Goal: Task Accomplishment & Management: Complete application form

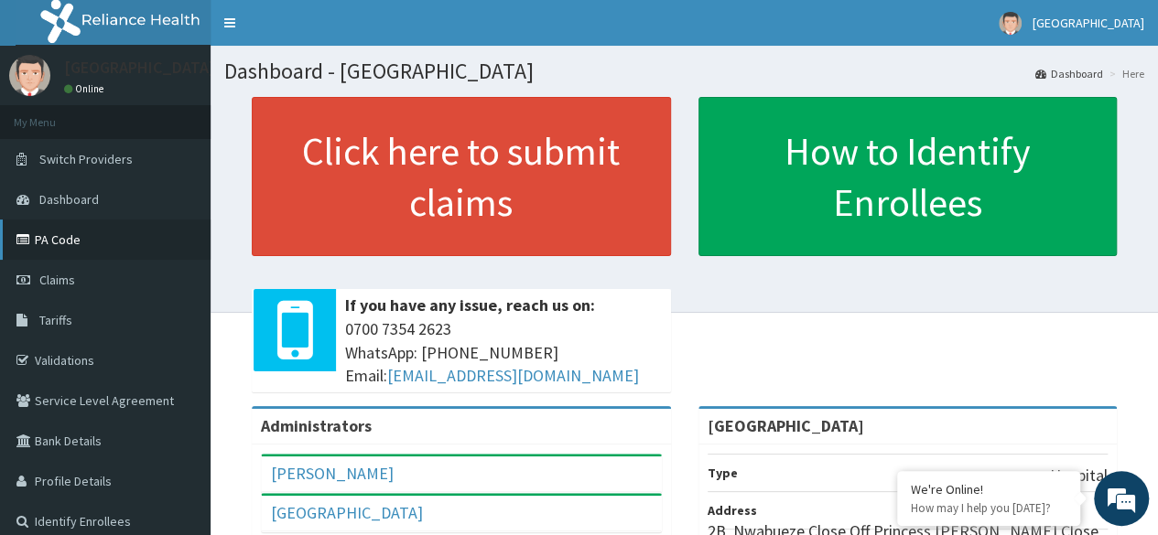
click at [41, 248] on link "PA Code" at bounding box center [105, 240] width 210 height 40
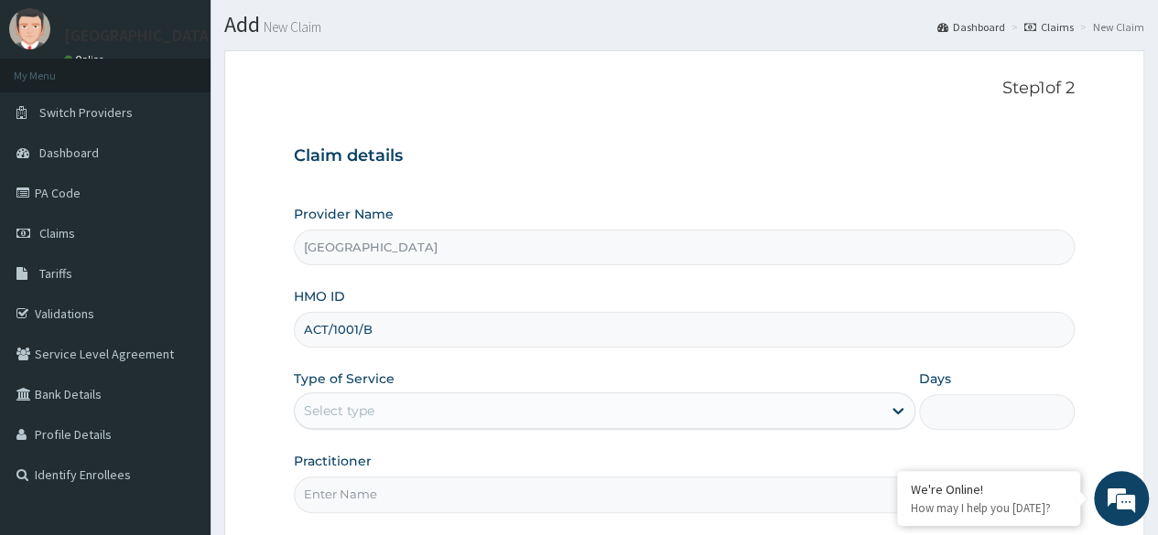
scroll to position [48, 0]
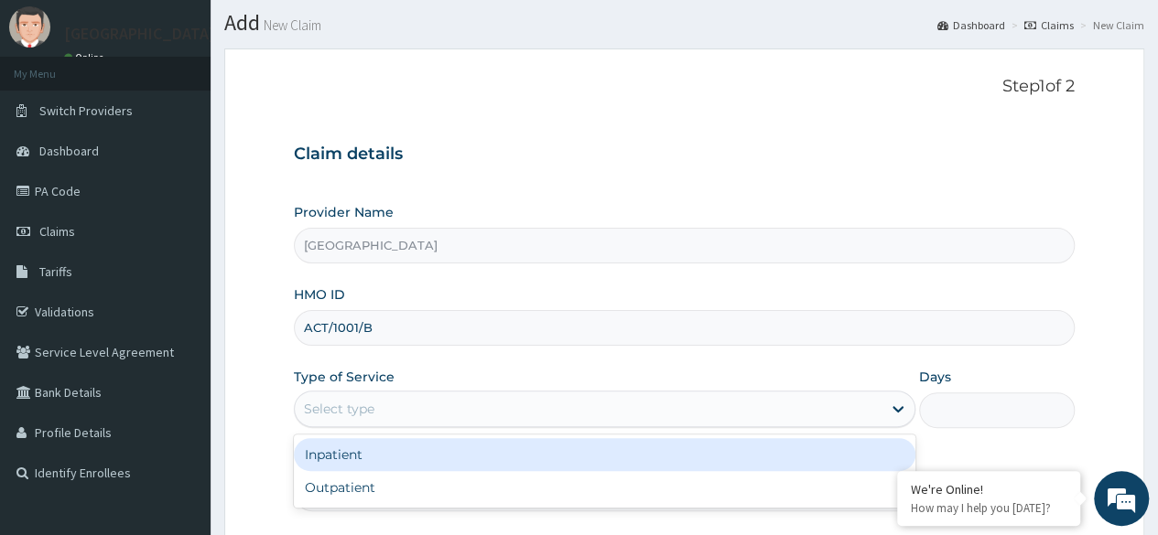
click at [372, 407] on div "Select type" at bounding box center [339, 409] width 70 height 18
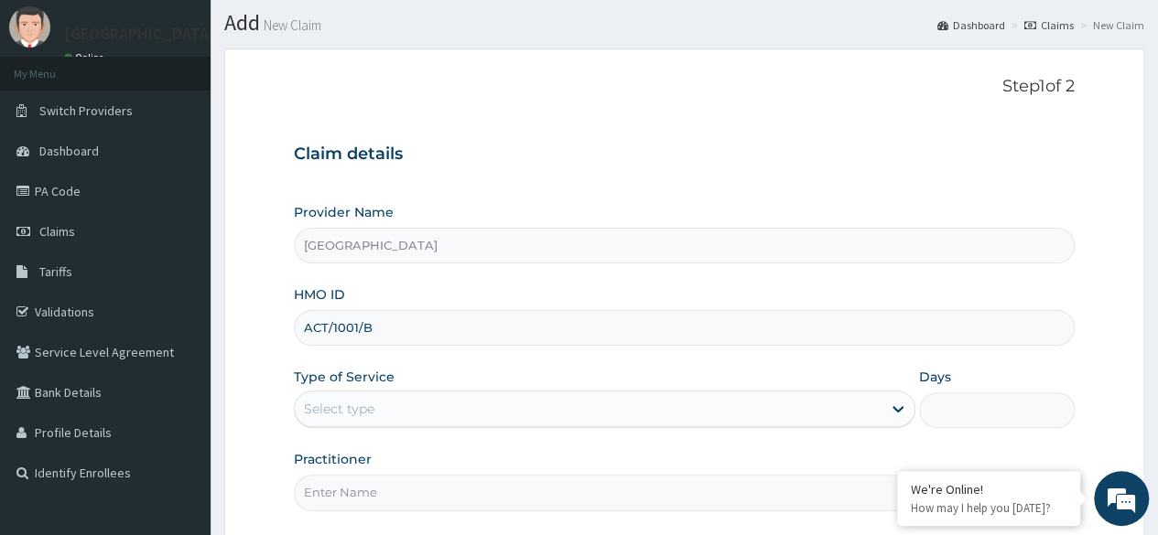
click at [353, 326] on input "ACT/1001/B" at bounding box center [684, 328] width 781 height 36
click at [396, 339] on input "ACT/10001/B" at bounding box center [684, 328] width 781 height 36
type input "ACT/10001/B"
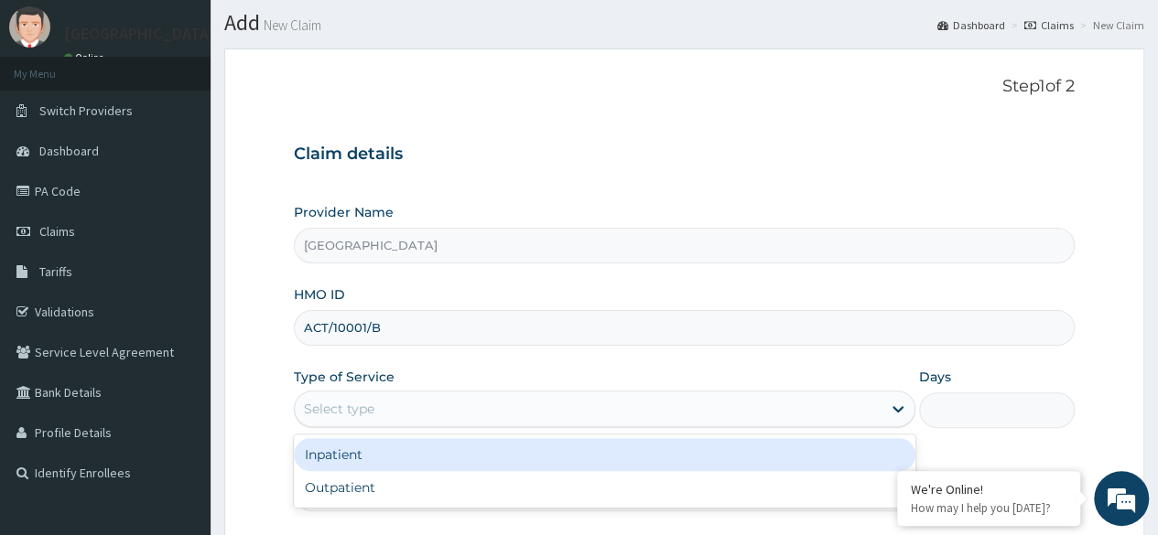
click at [401, 406] on div "Select type" at bounding box center [588, 408] width 587 height 29
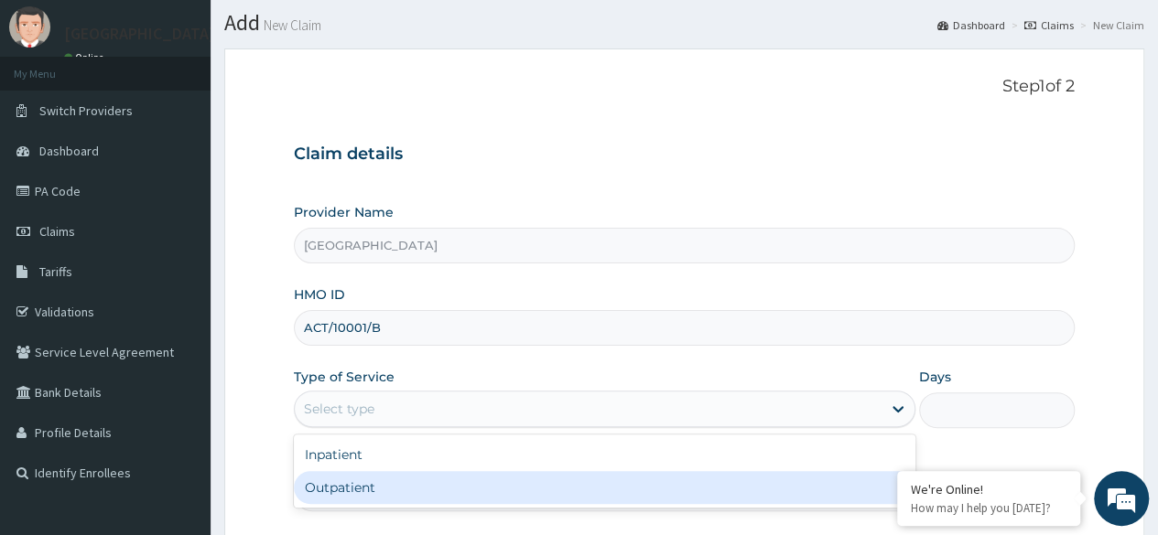
click at [363, 479] on div "Outpatient" at bounding box center [604, 487] width 621 height 33
type input "1"
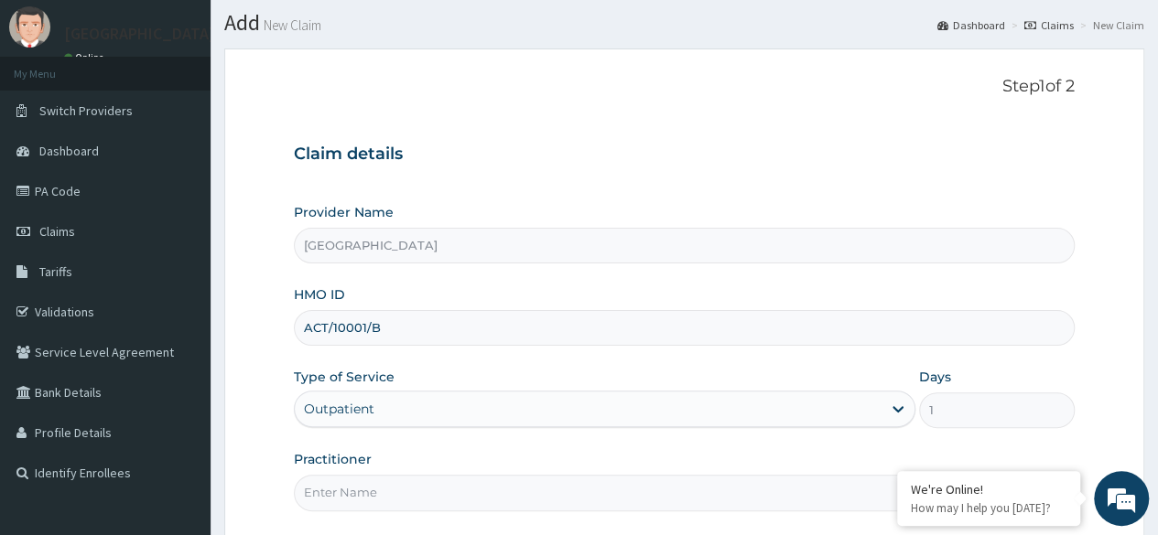
click at [409, 324] on input "ACT/10001/B" at bounding box center [684, 328] width 781 height 36
click at [360, 325] on input "ACT/10001/B" at bounding box center [684, 328] width 781 height 36
click at [420, 341] on input "ACT/1001/B" at bounding box center [684, 328] width 781 height 36
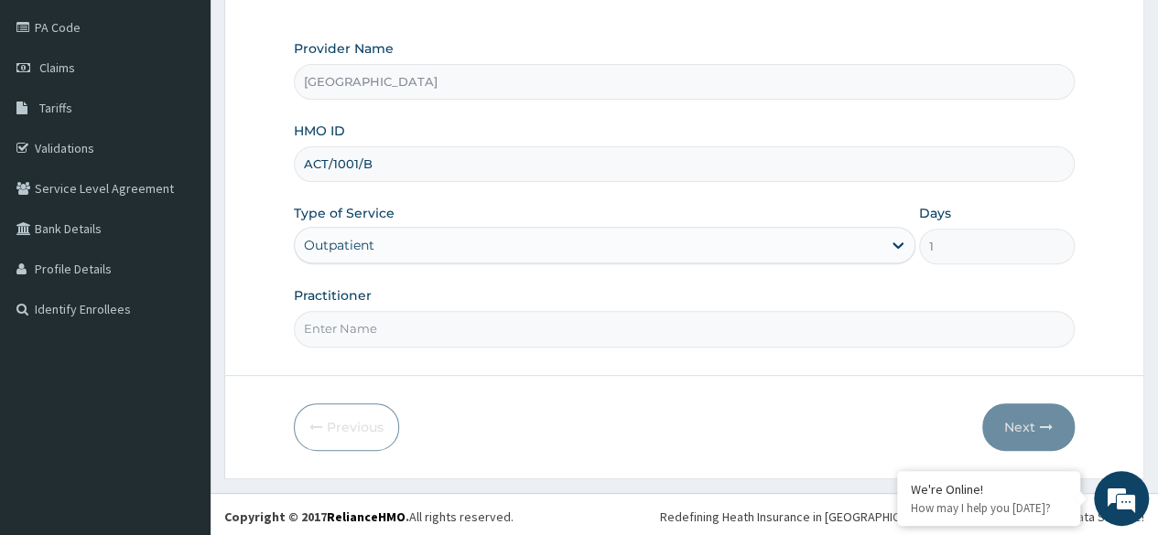
type input "ACT/1001/B"
click at [513, 320] on input "Practitioner" at bounding box center [684, 329] width 781 height 36
type input "DR LAWRENCE"
click at [1034, 436] on button "Next" at bounding box center [1028, 428] width 92 height 48
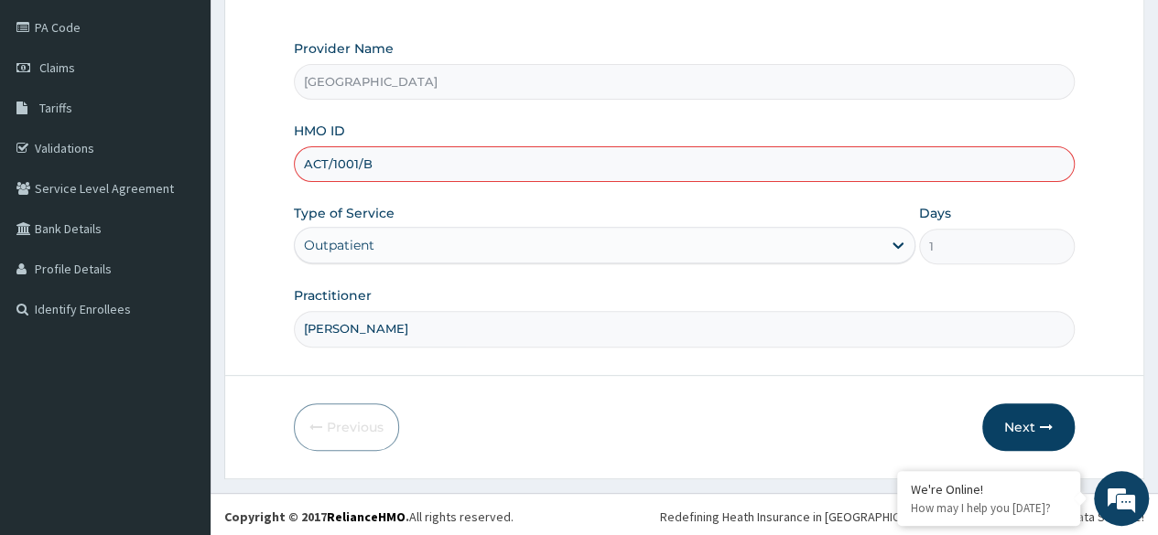
click at [337, 162] on input "ACT/1001/B" at bounding box center [684, 164] width 781 height 36
type input "ACT/10001/B"
click at [1010, 413] on button "Next" at bounding box center [1028, 428] width 92 height 48
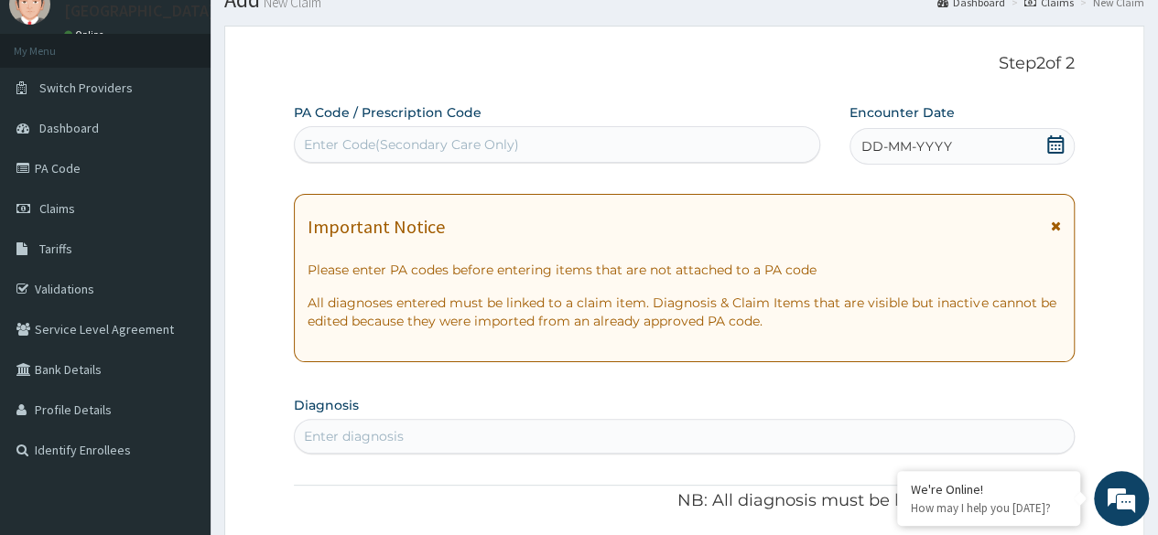
scroll to position [0, 0]
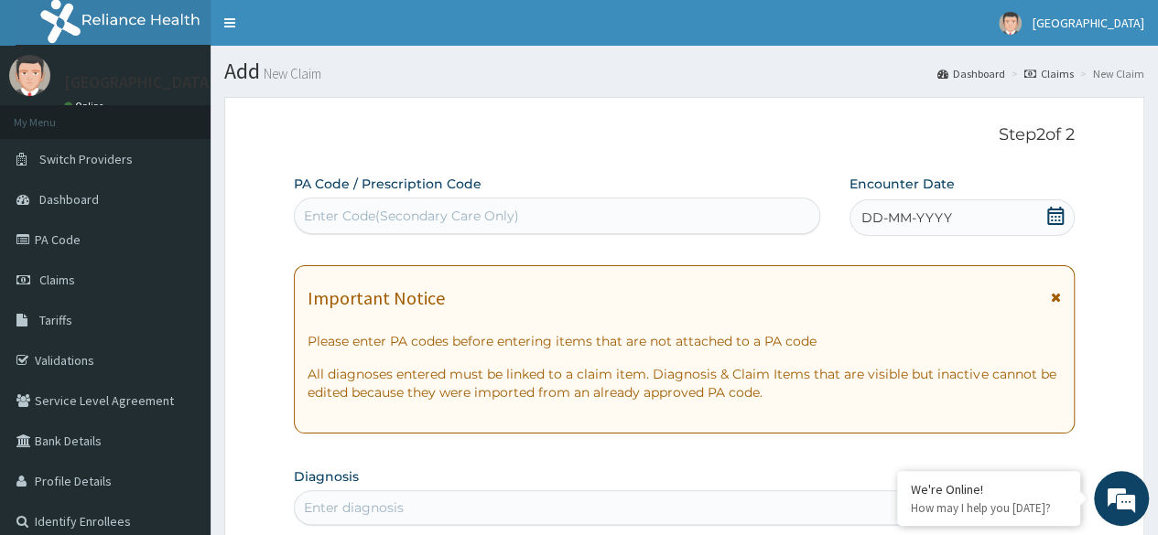
click at [607, 204] on div "Enter Code(Secondary Care Only)" at bounding box center [556, 215] width 523 height 29
paste input "PA/916F7F"
type input "PA/916F7F"
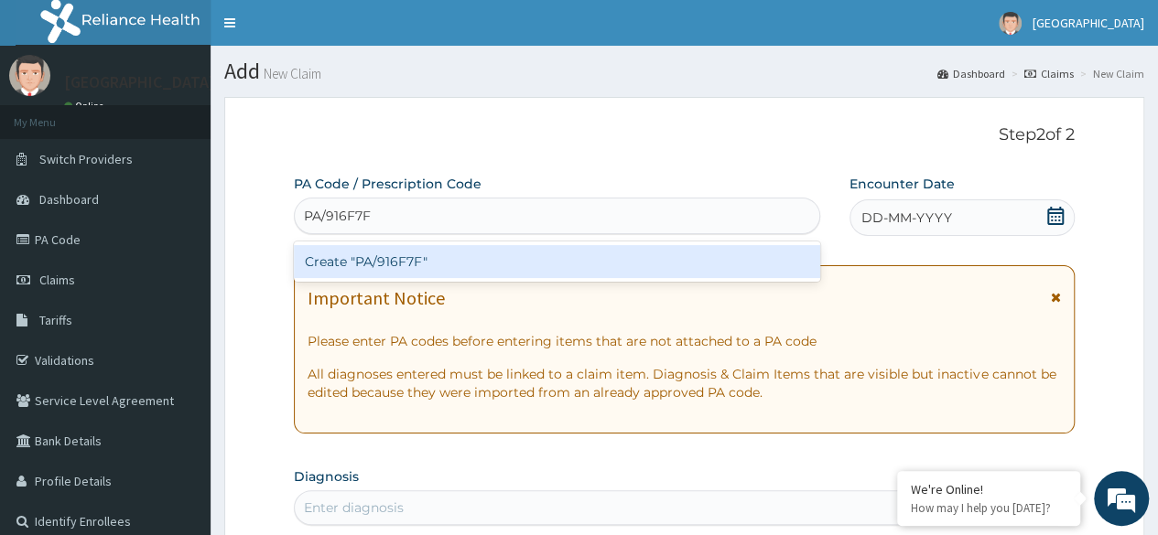
click at [545, 250] on div "Create "PA/916F7F"" at bounding box center [556, 261] width 525 height 33
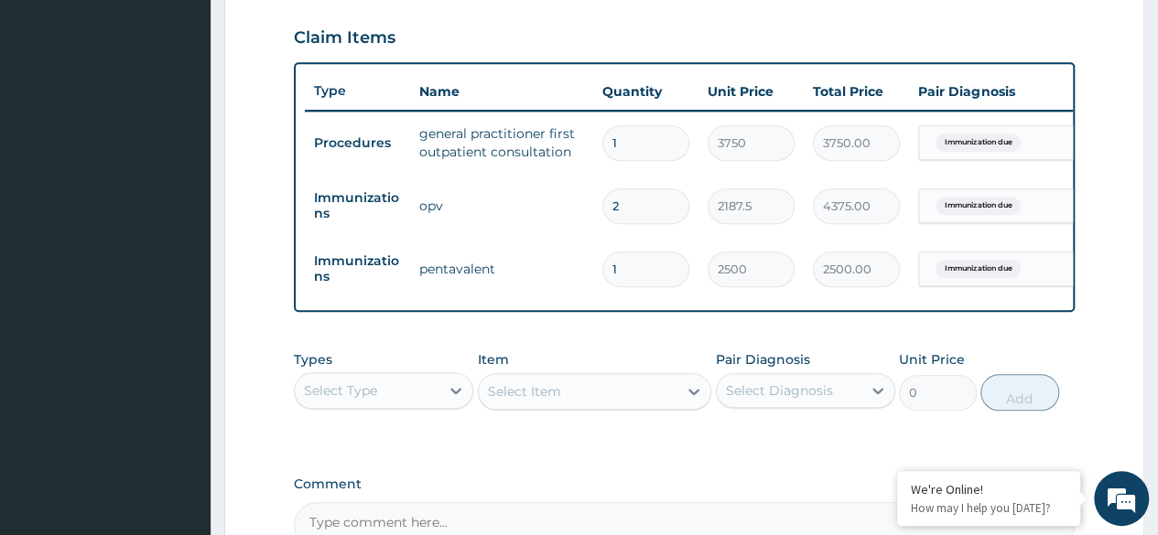
click at [622, 197] on input "2" at bounding box center [645, 207] width 87 height 36
type input "1"
type input "2187.50"
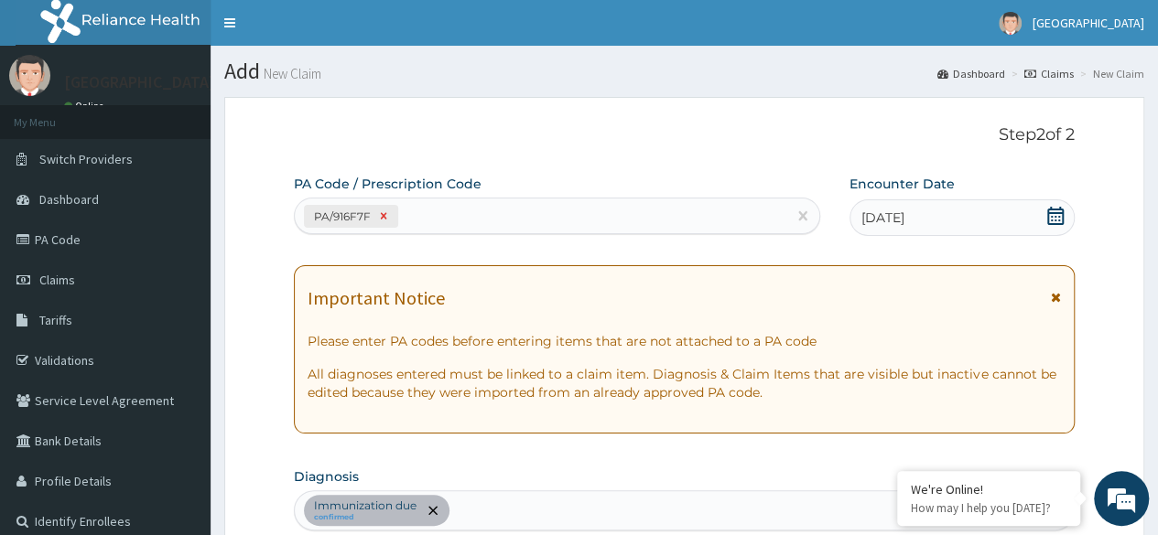
click at [383, 215] on icon at bounding box center [384, 216] width 6 height 6
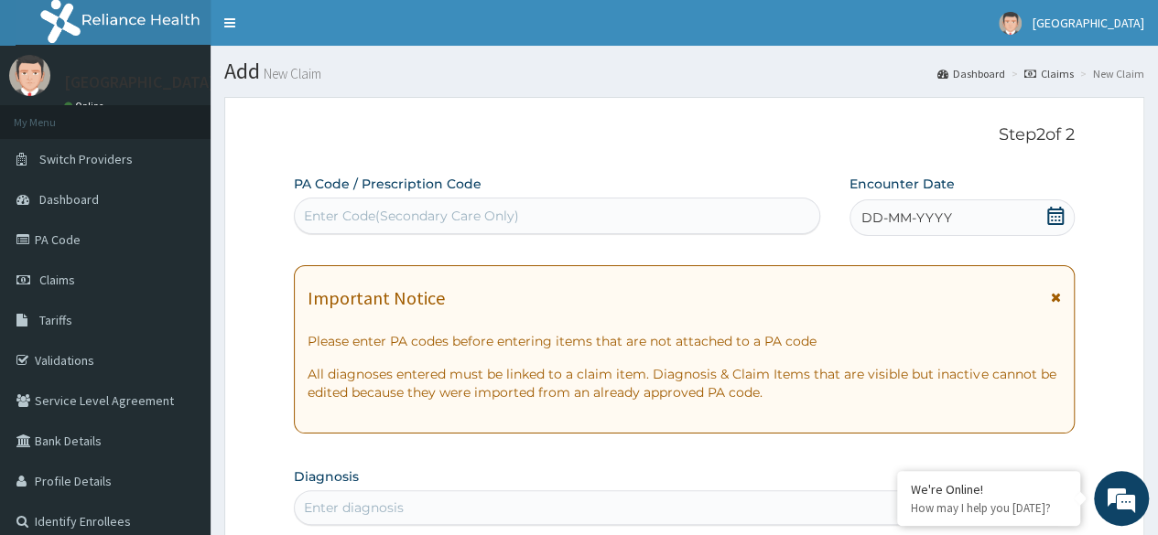
paste input "PA/916F7F"
type input "PA/916F7F"
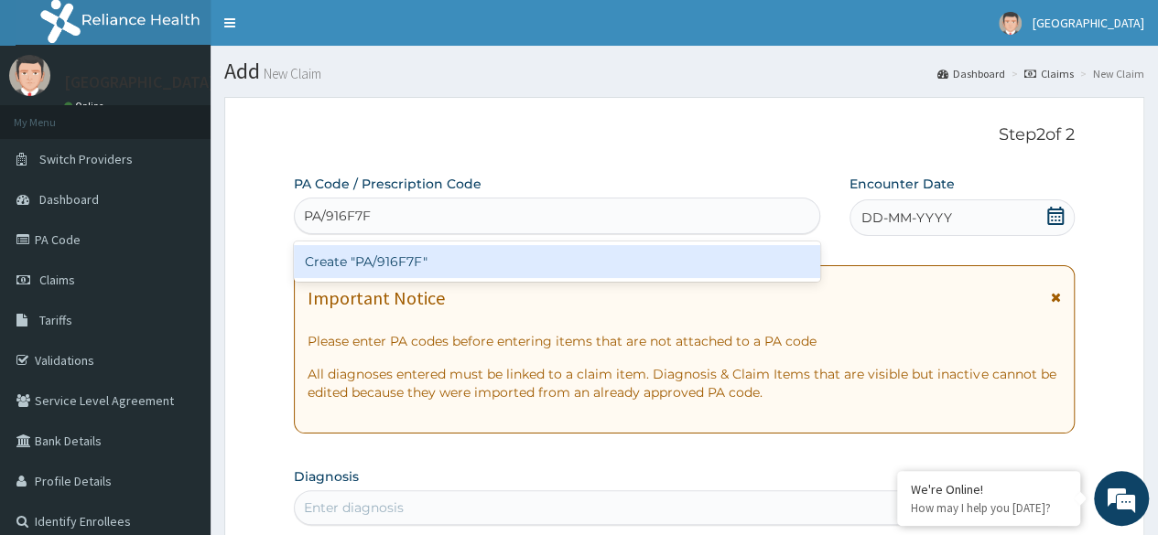
click at [501, 267] on div "Create "PA/916F7F"" at bounding box center [556, 261] width 525 height 33
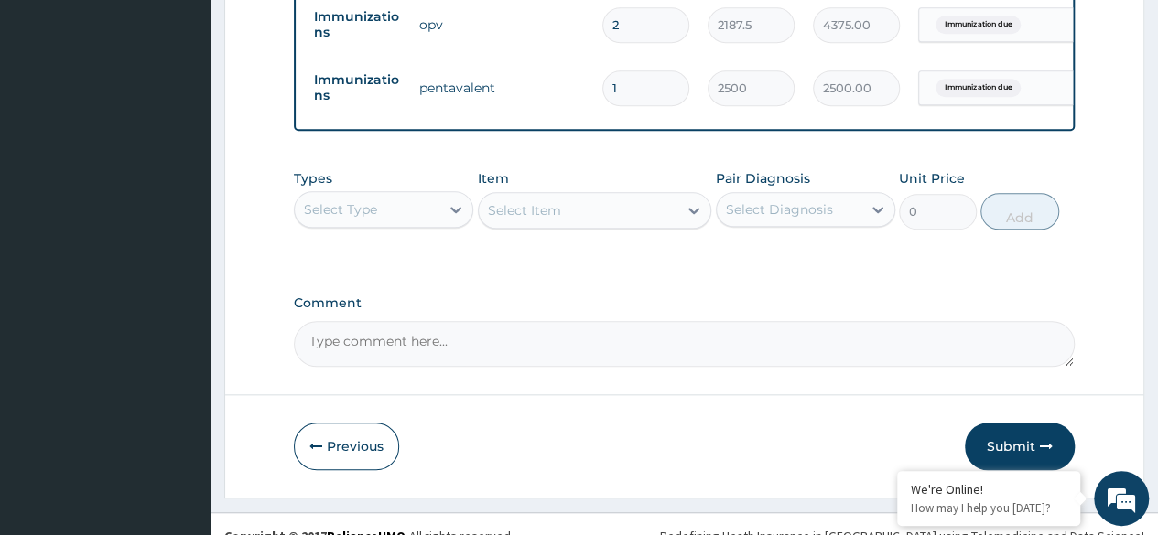
scroll to position [835, 0]
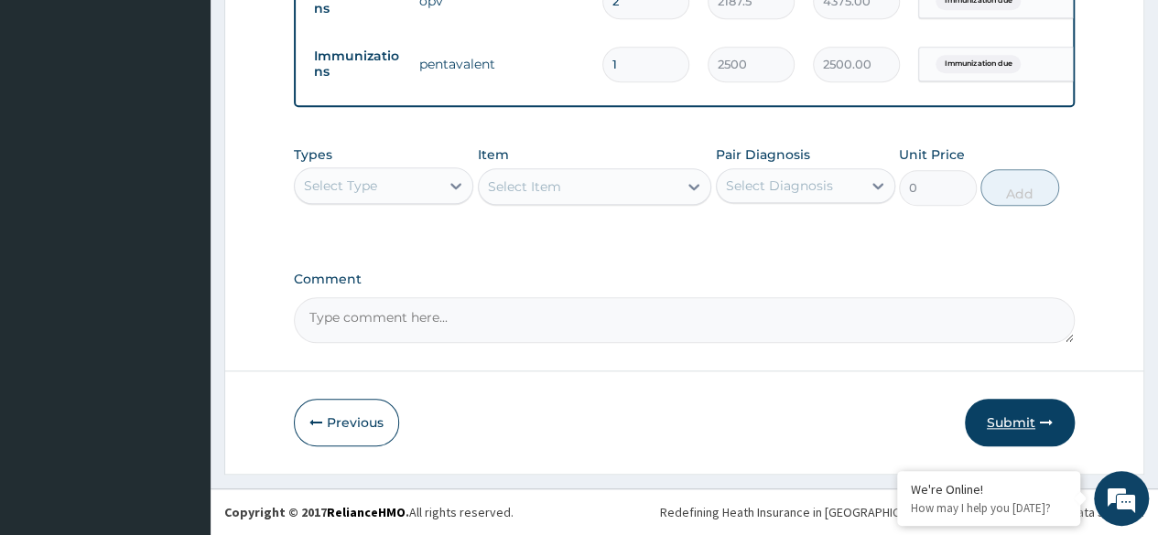
click at [1038, 410] on button "Submit" at bounding box center [1019, 423] width 110 height 48
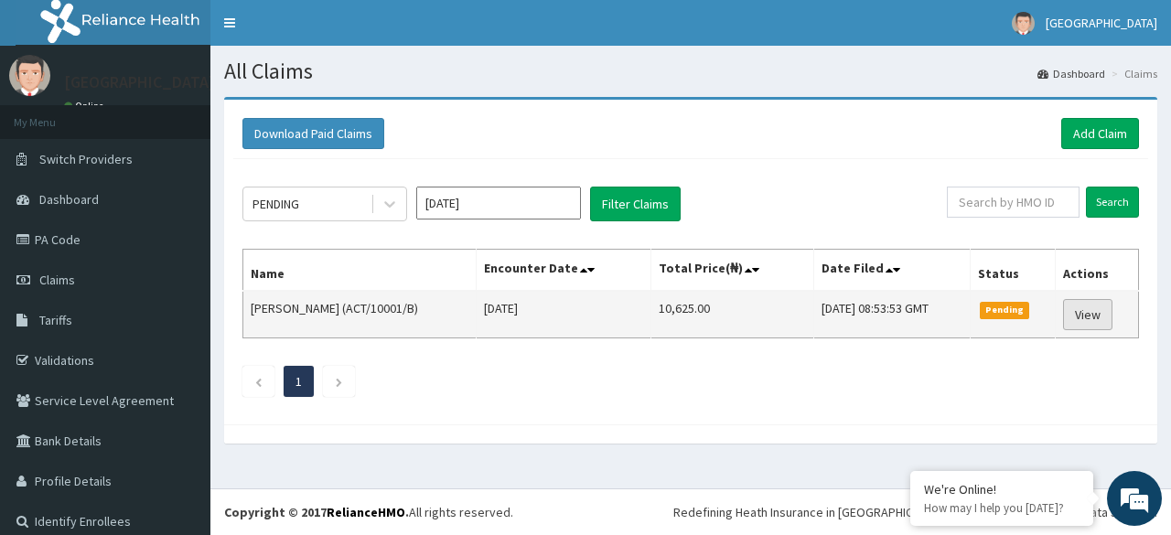
click at [1074, 312] on link "View" at bounding box center [1087, 314] width 49 height 31
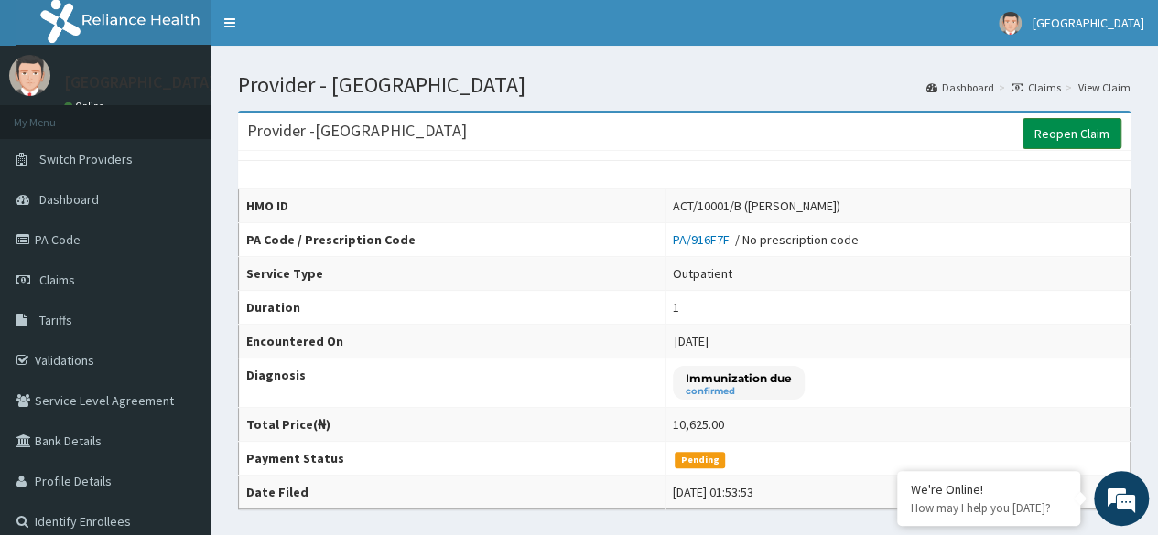
click at [1050, 129] on link "Reopen Claim" at bounding box center [1071, 133] width 99 height 31
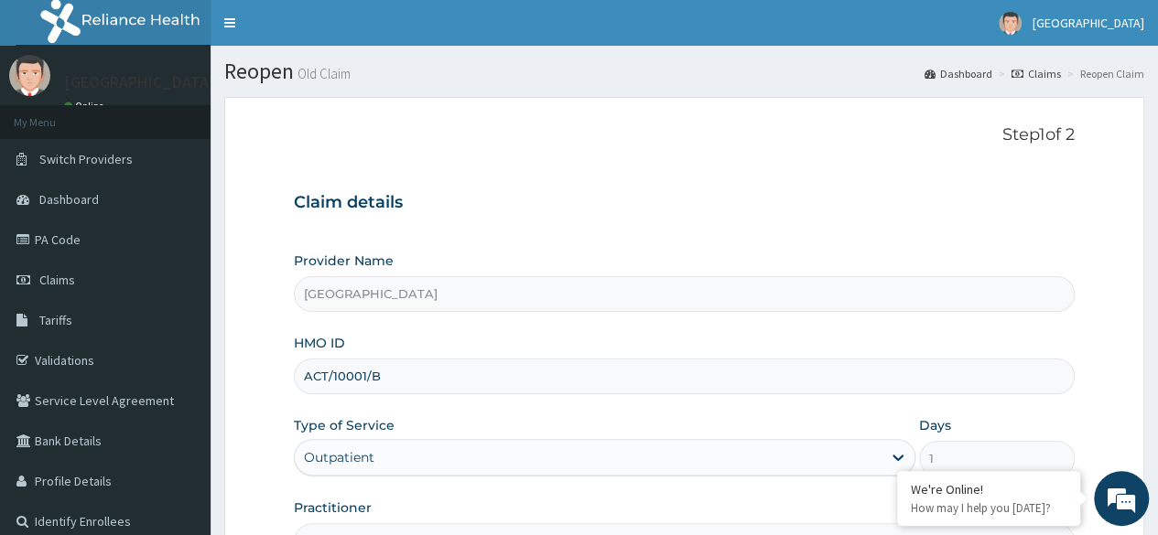
scroll to position [212, 0]
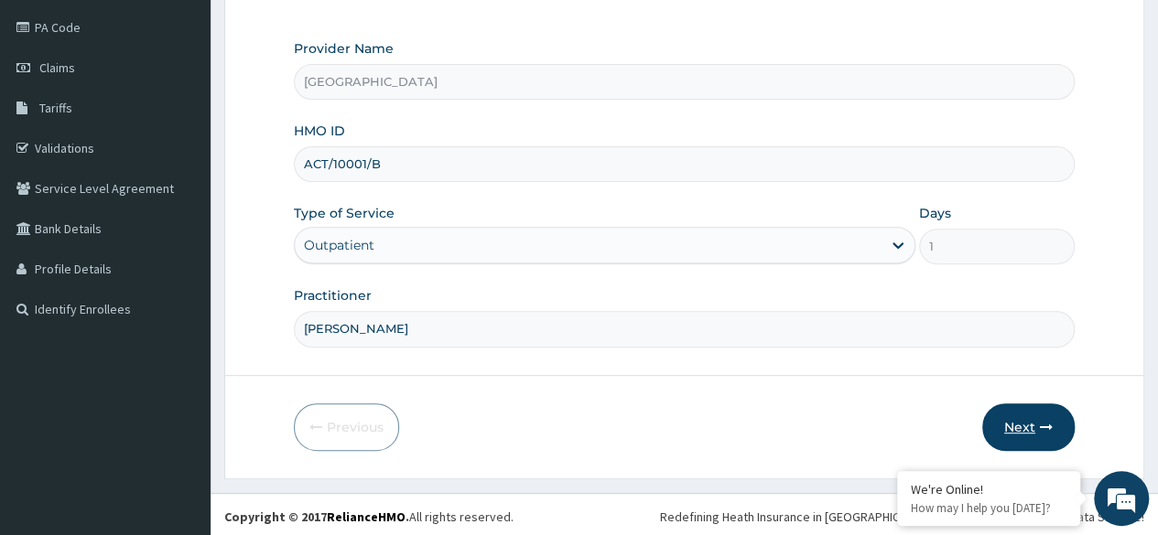
click at [1040, 409] on button "Next" at bounding box center [1028, 428] width 92 height 48
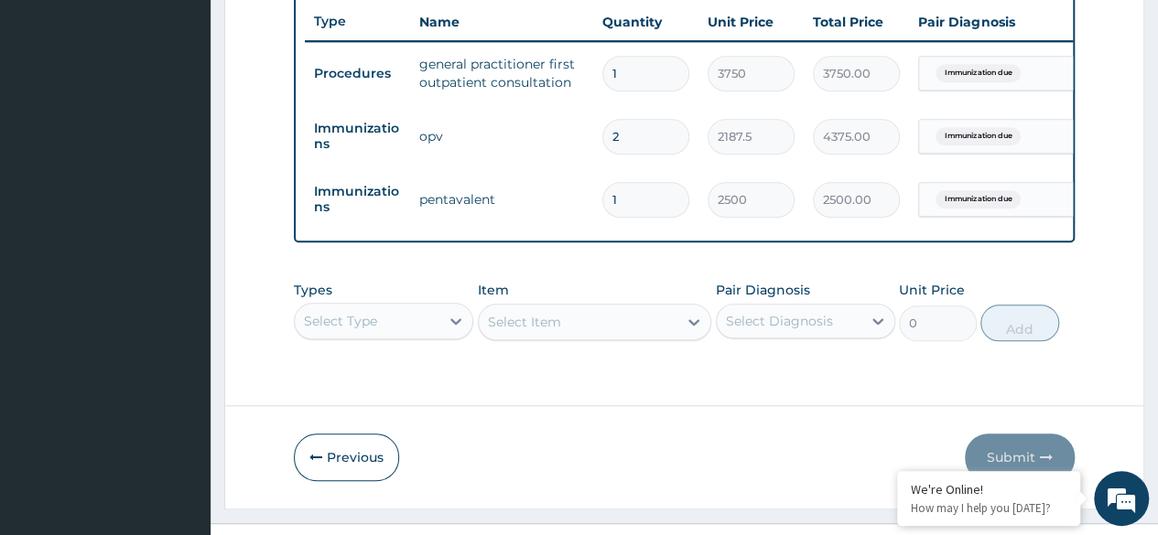
scroll to position [692, 0]
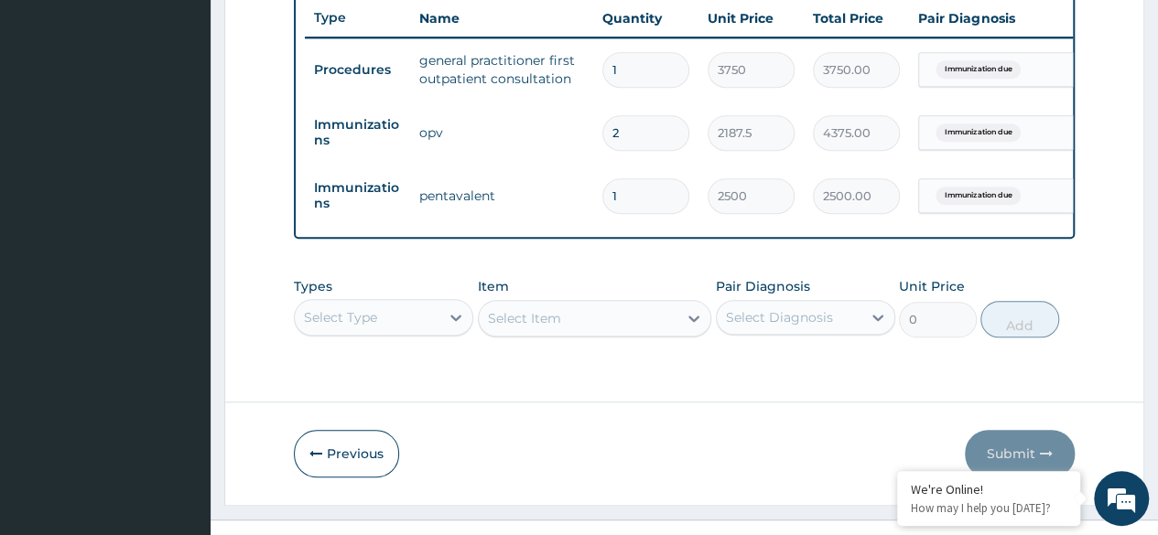
click at [626, 129] on input "2" at bounding box center [645, 133] width 87 height 36
type input "0.00"
type input "1"
type input "2187.50"
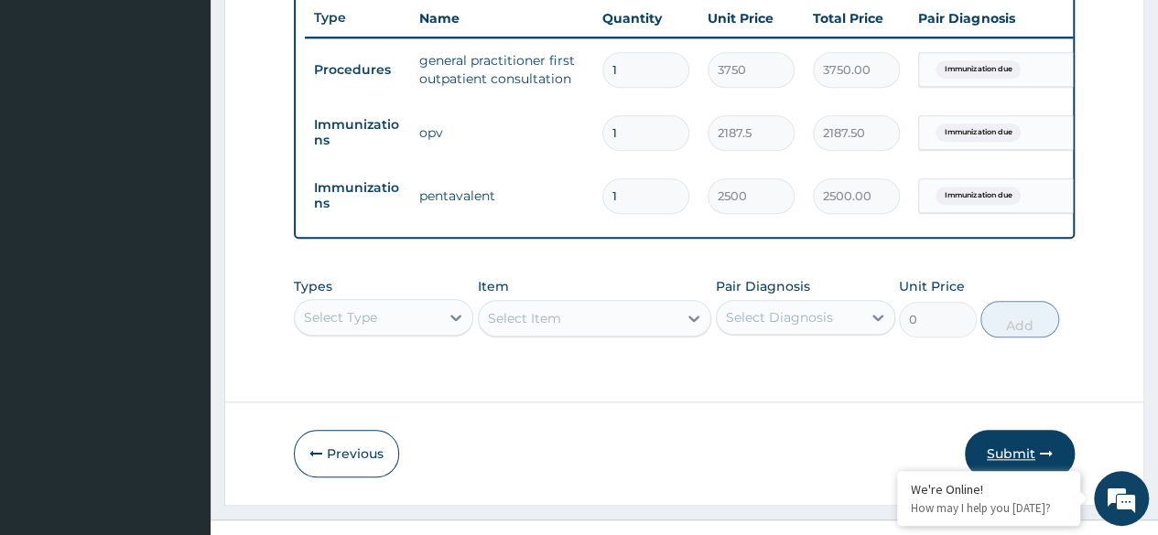
type input "1"
click at [983, 451] on button "Submit" at bounding box center [1019, 454] width 110 height 48
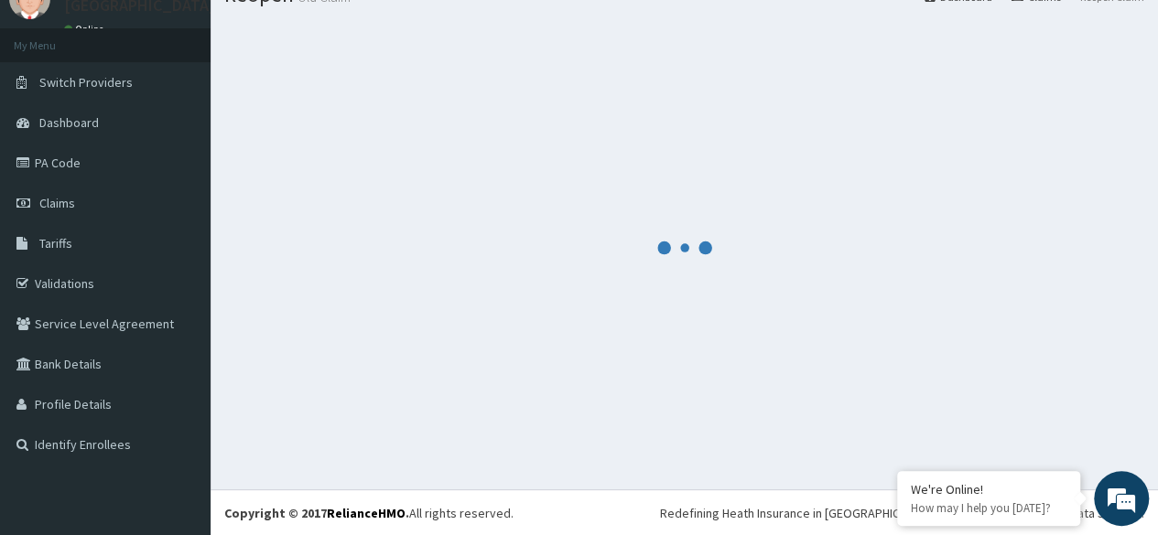
scroll to position [692, 0]
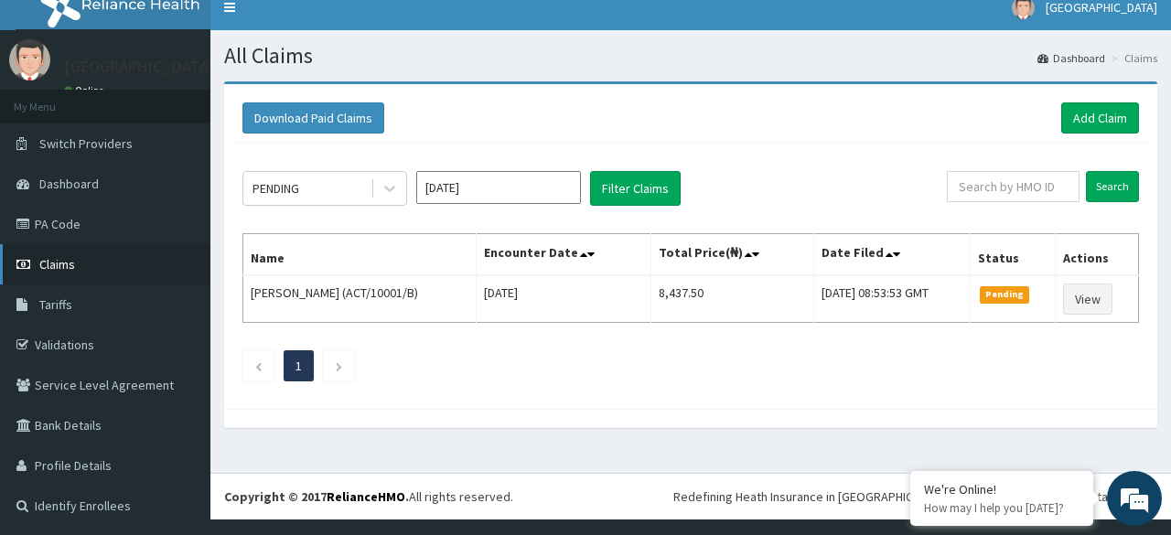
click at [67, 265] on span "Claims" at bounding box center [57, 264] width 36 height 16
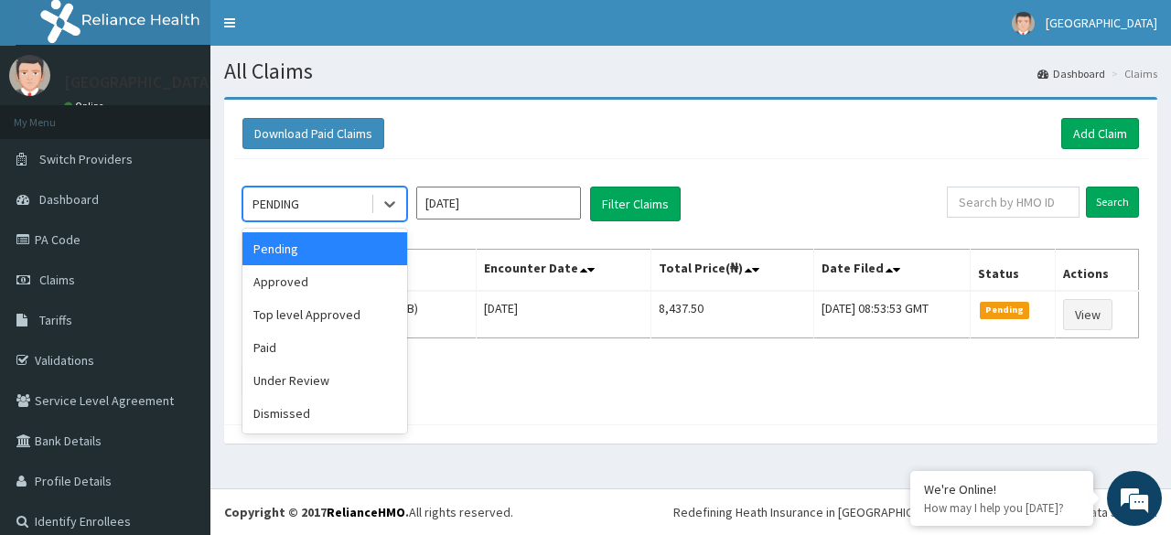
click at [370, 204] on div "PENDING" at bounding box center [306, 203] width 127 height 29
click at [299, 286] on div "Approved" at bounding box center [324, 281] width 165 height 33
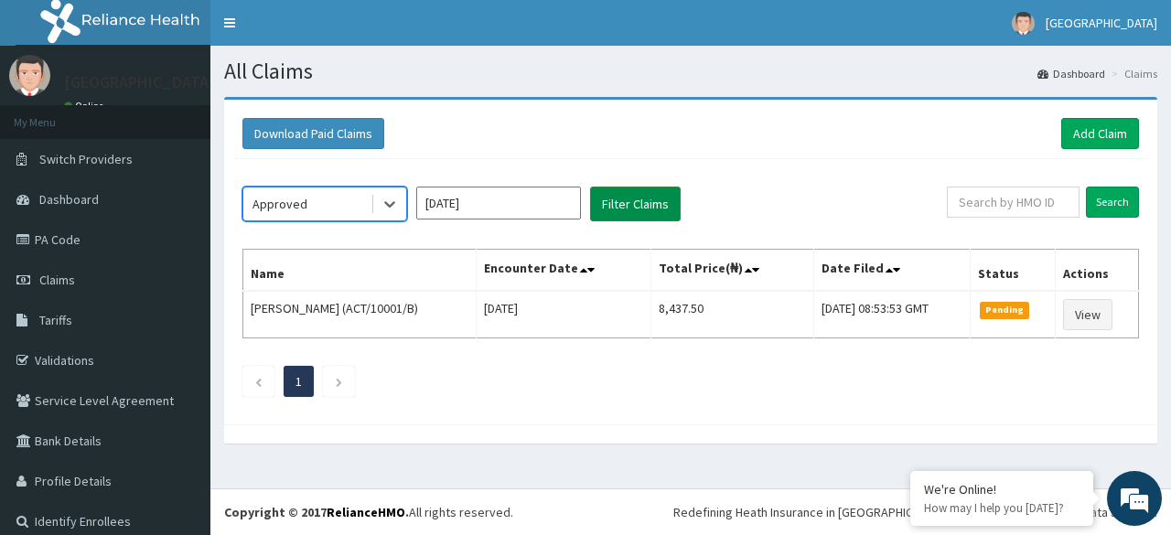
click at [624, 210] on button "Filter Claims" at bounding box center [635, 204] width 91 height 35
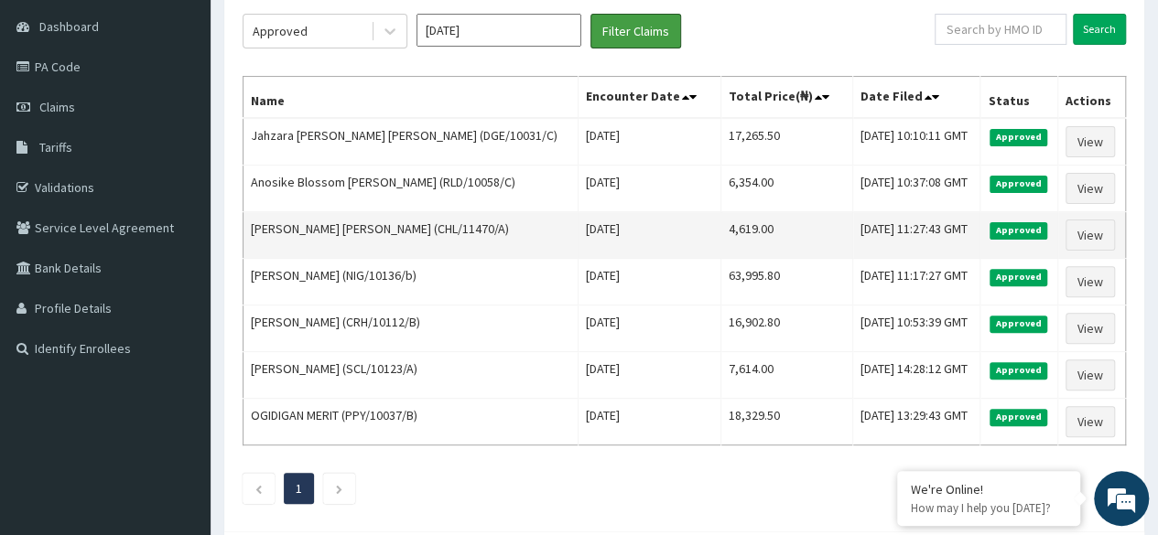
scroll to position [170, 0]
